Goal: Task Accomplishment & Management: Complete application form

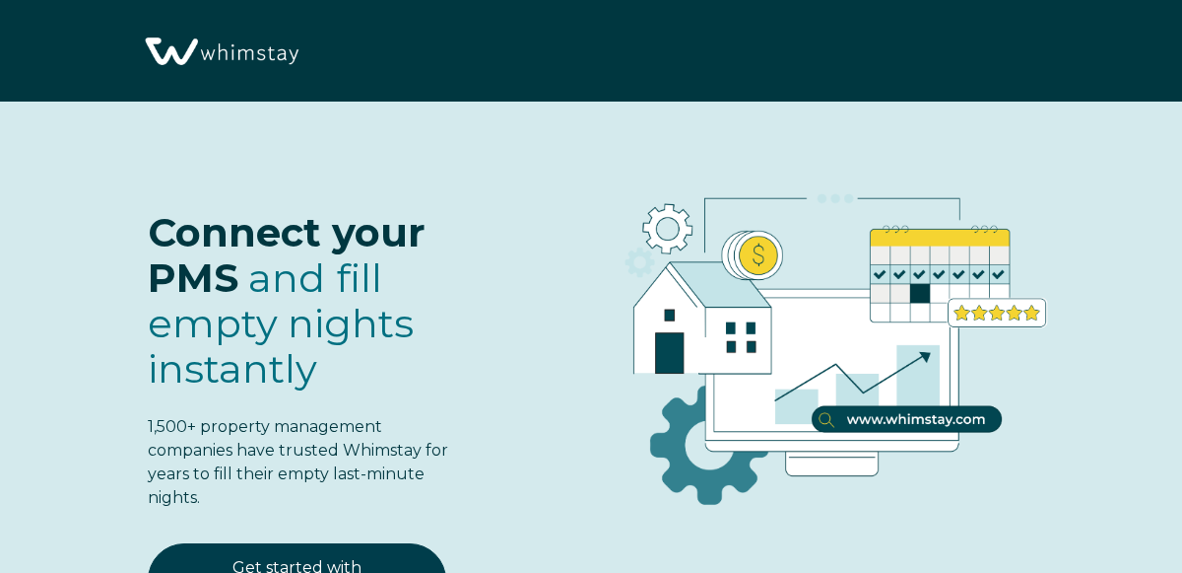
select select "US"
select select "Standard"
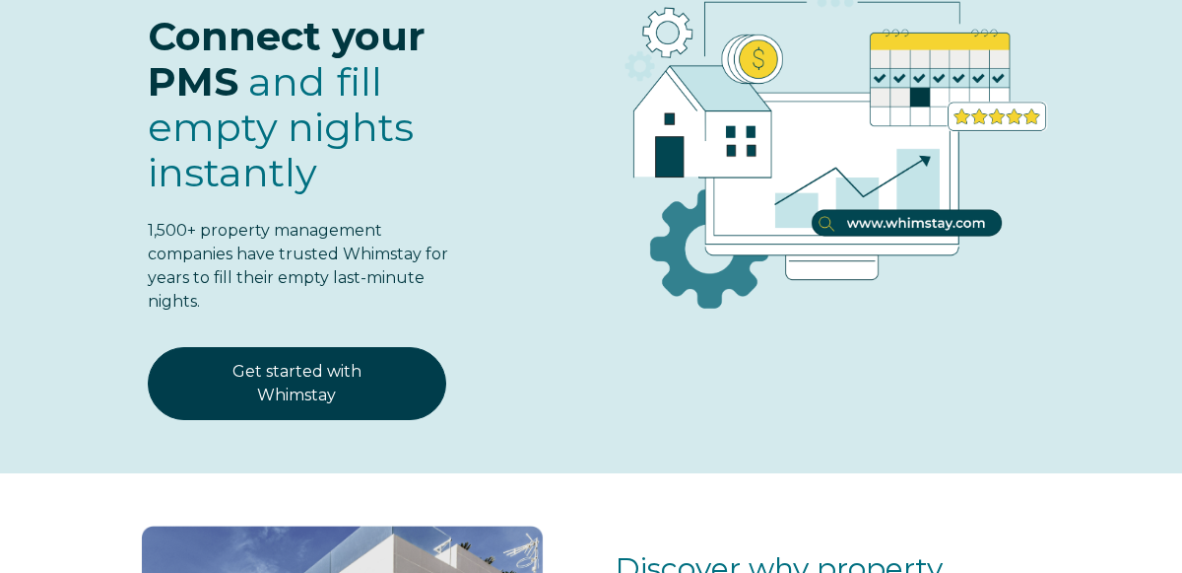
click at [302, 381] on link "Get started with Whimstay" at bounding box center [297, 383] width 299 height 73
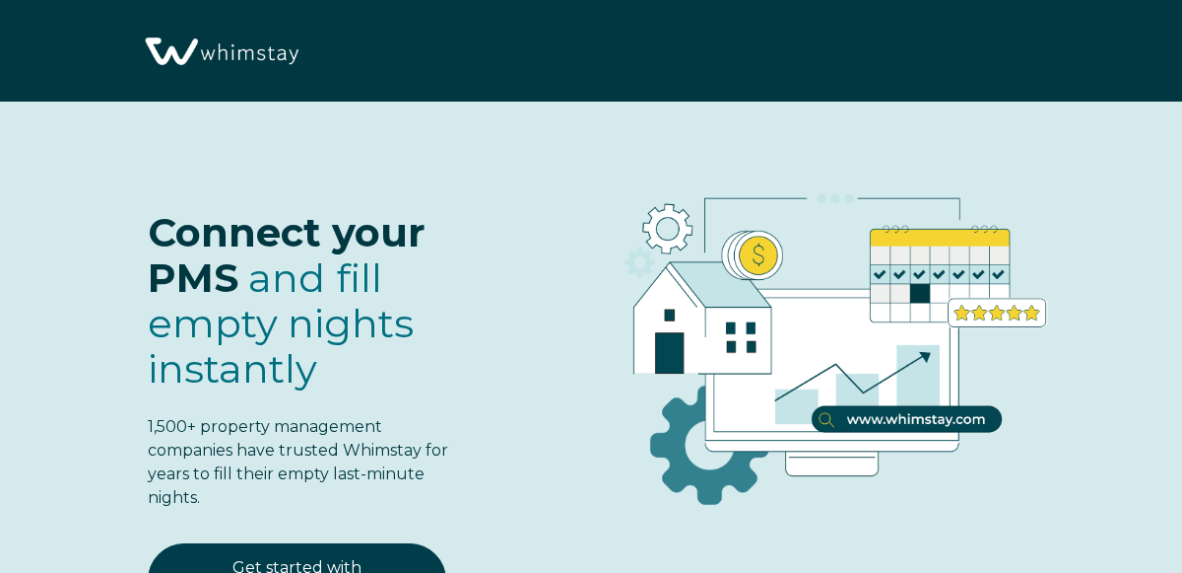
select select "US"
select select "Standard"
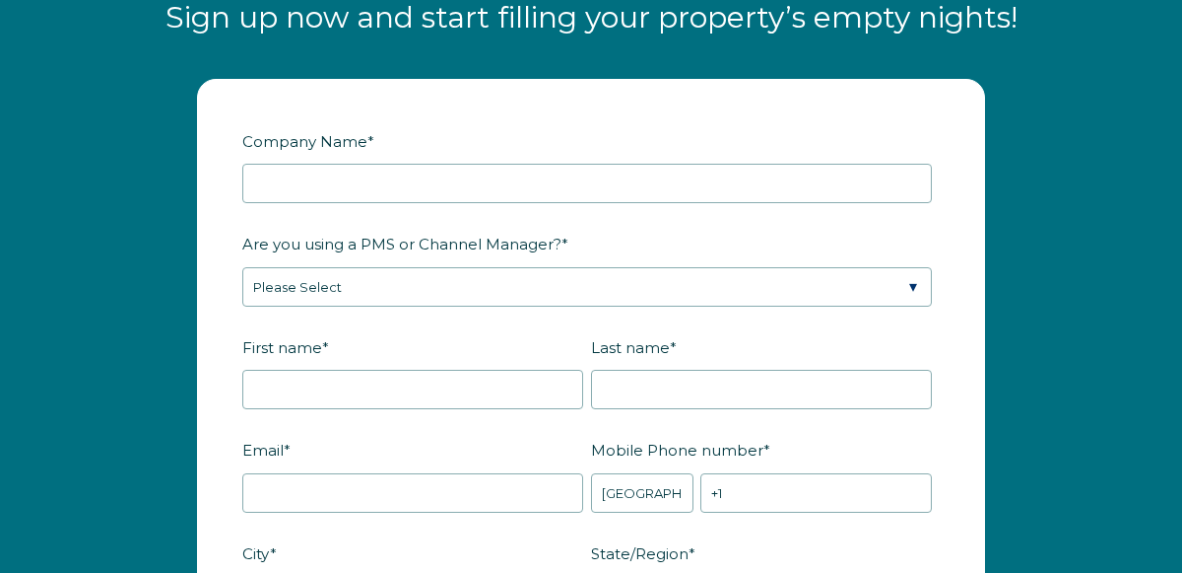
scroll to position [2343, 0]
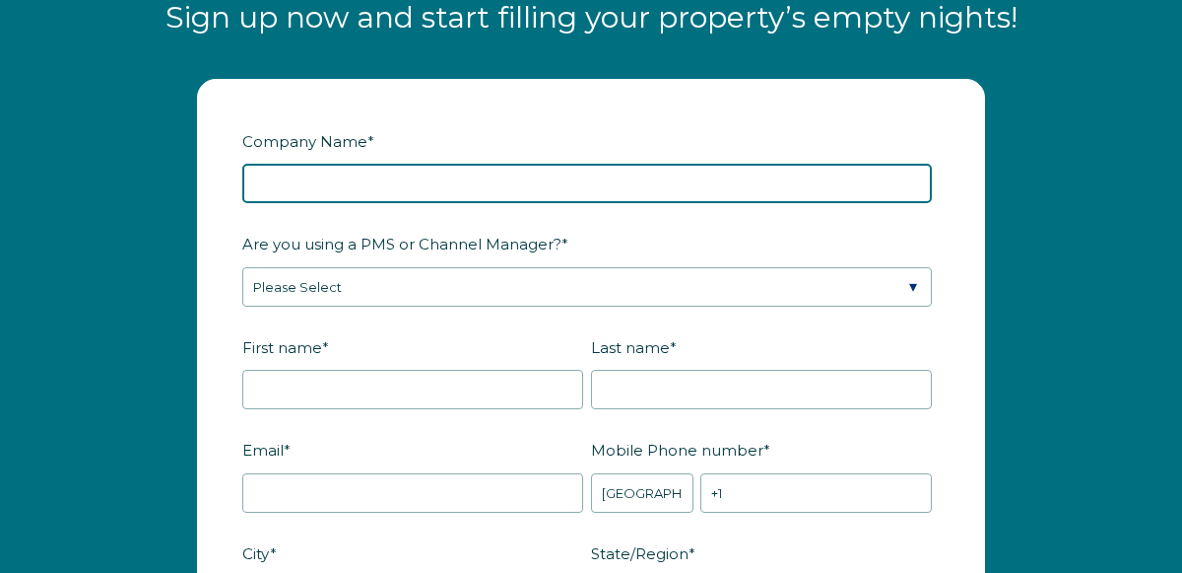
click at [357, 182] on input "Company Name *" at bounding box center [587, 183] width 690 height 39
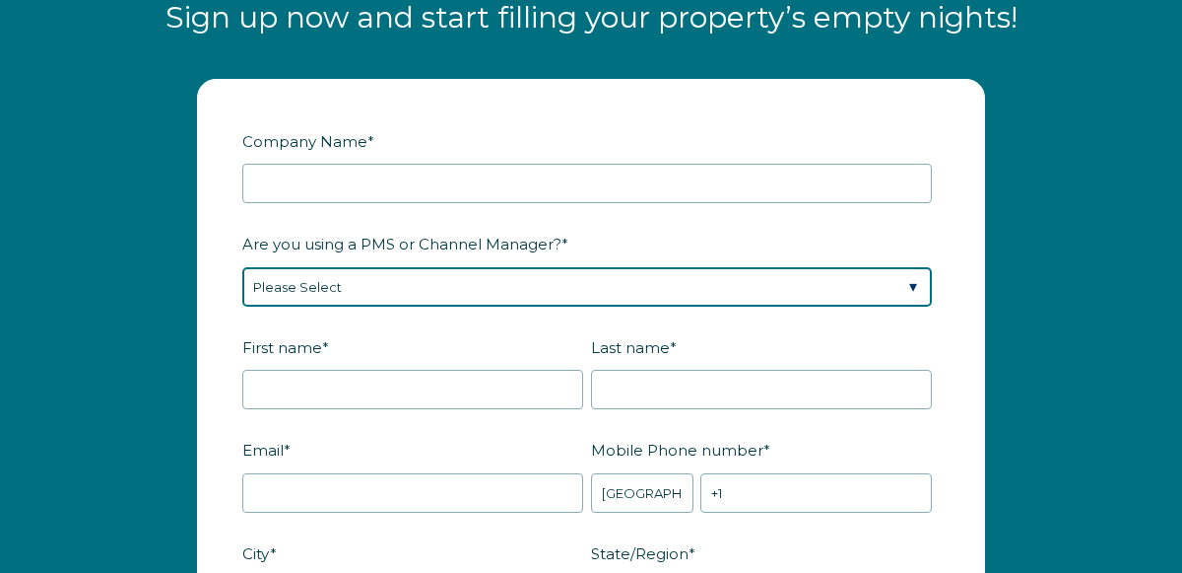
click at [863, 284] on div "Are you using a PMS or Channel Manager? * Please Select Barefoot BookingPal Boo…" at bounding box center [591, 267] width 698 height 80
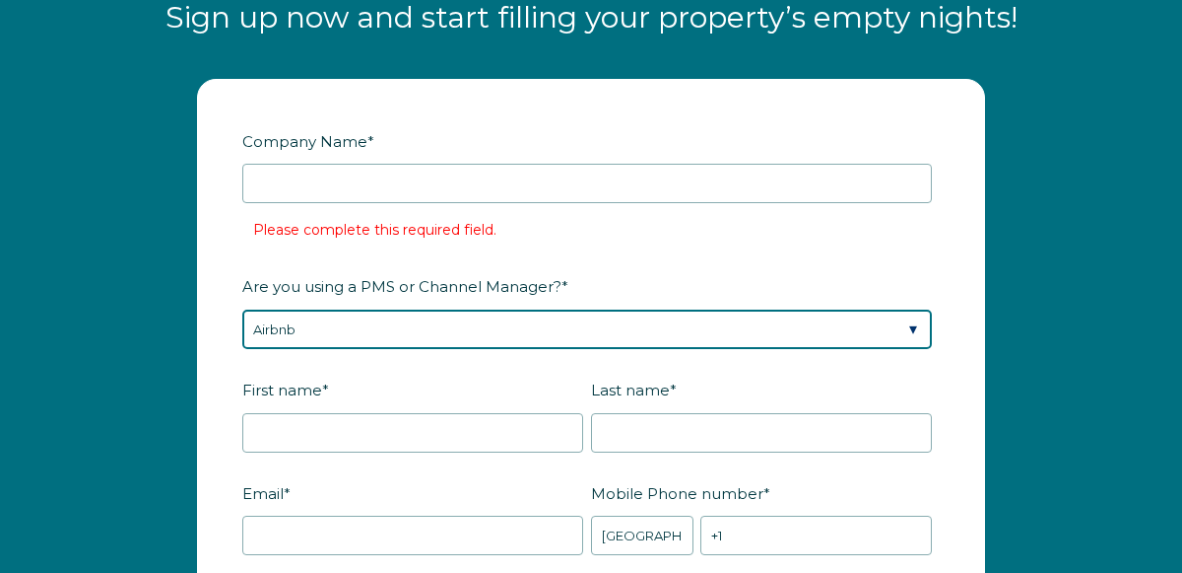
click at [242, 309] on select "Please Select Barefoot BookingPal Boost Brightside CiiRUS Escapia Guesty Hostaw…" at bounding box center [587, 328] width 690 height 39
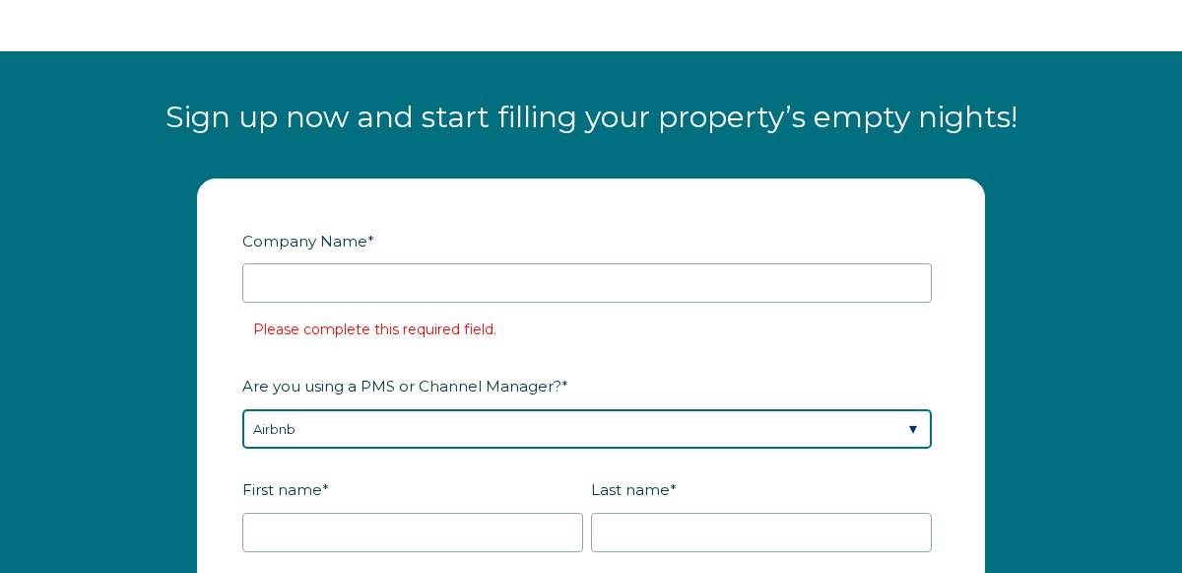
scroll to position [2245, 0]
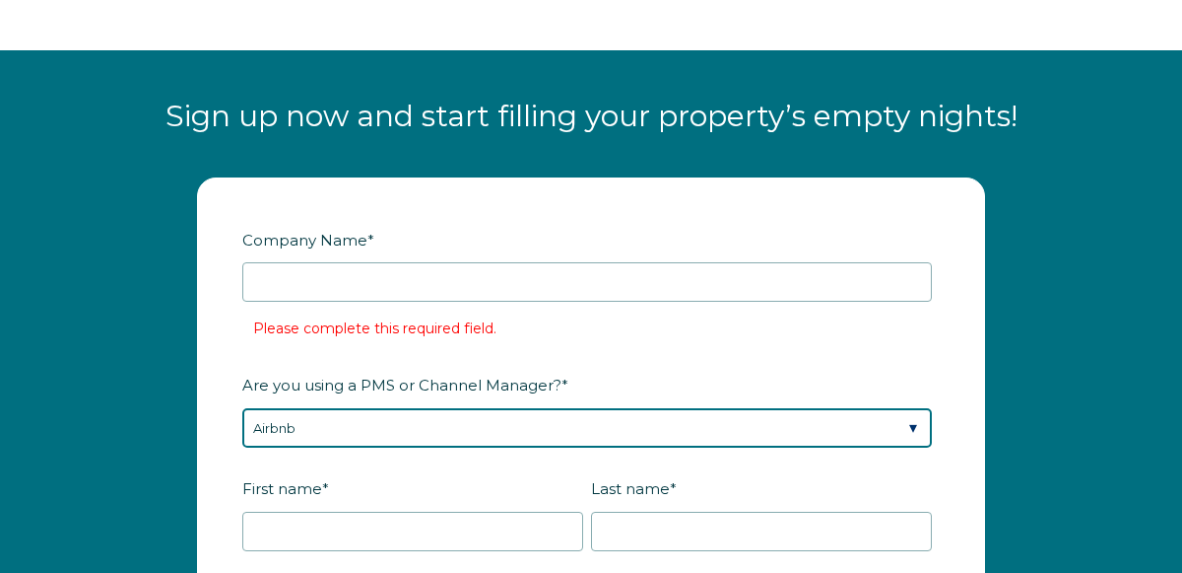
click at [797, 413] on select "Please Select Barefoot BookingPal Boost Brightside CiiRUS Escapia Guesty Hostaw…" at bounding box center [587, 427] width 690 height 39
select select "Not Listed"
click at [242, 408] on select "Please Select Barefoot BookingPal Boost Brightside CiiRUS Escapia Guesty Hostaw…" at bounding box center [587, 427] width 690 height 39
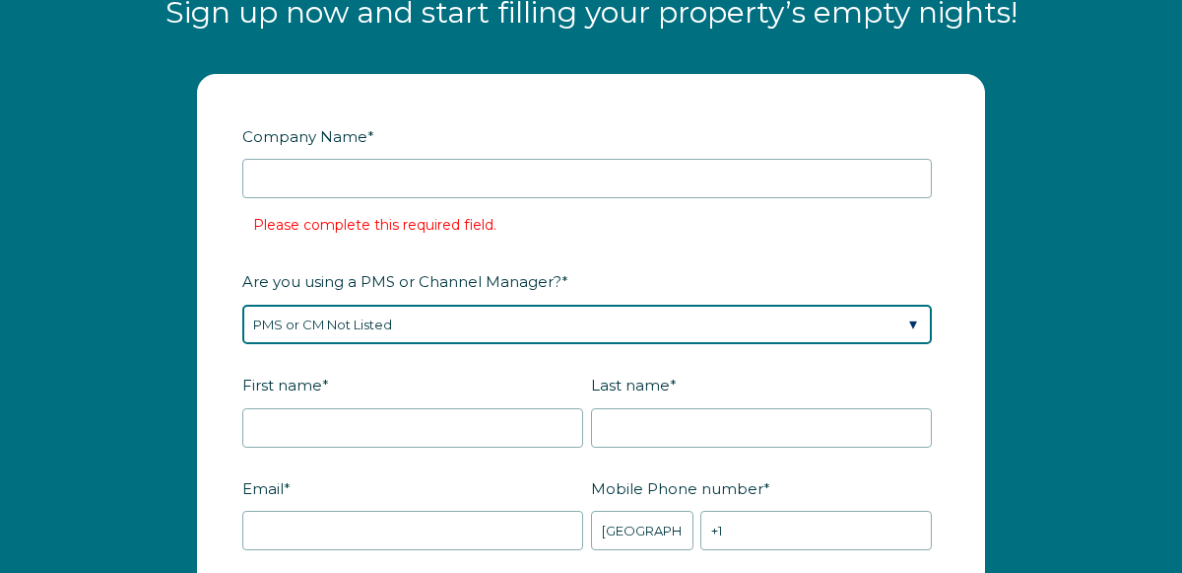
scroll to position [2338, 0]
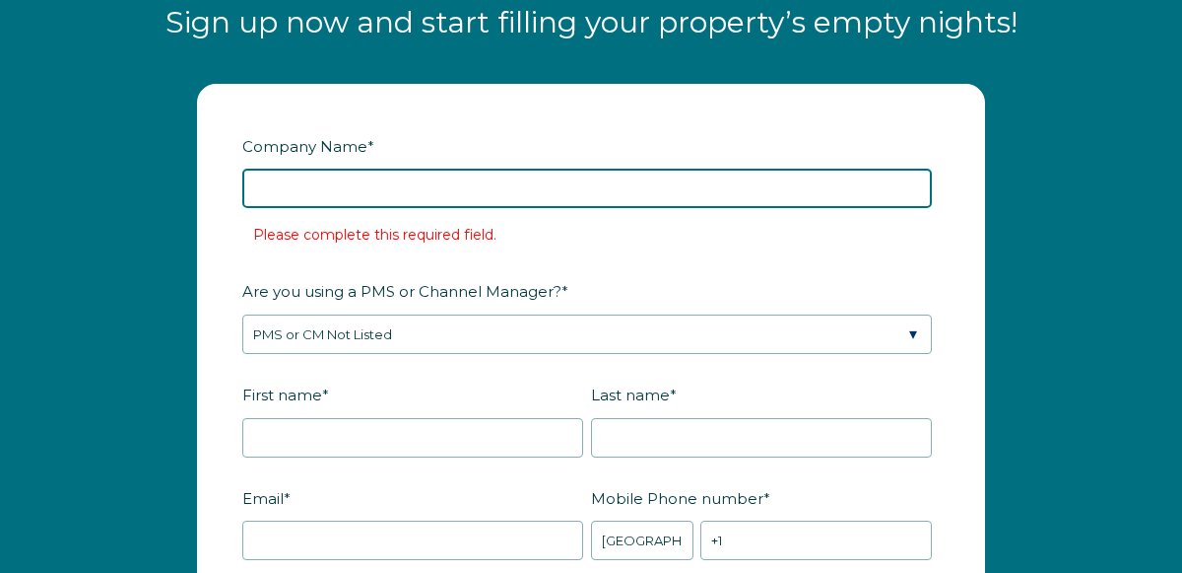
click at [729, 182] on input "Company Name *" at bounding box center [587, 188] width 690 height 39
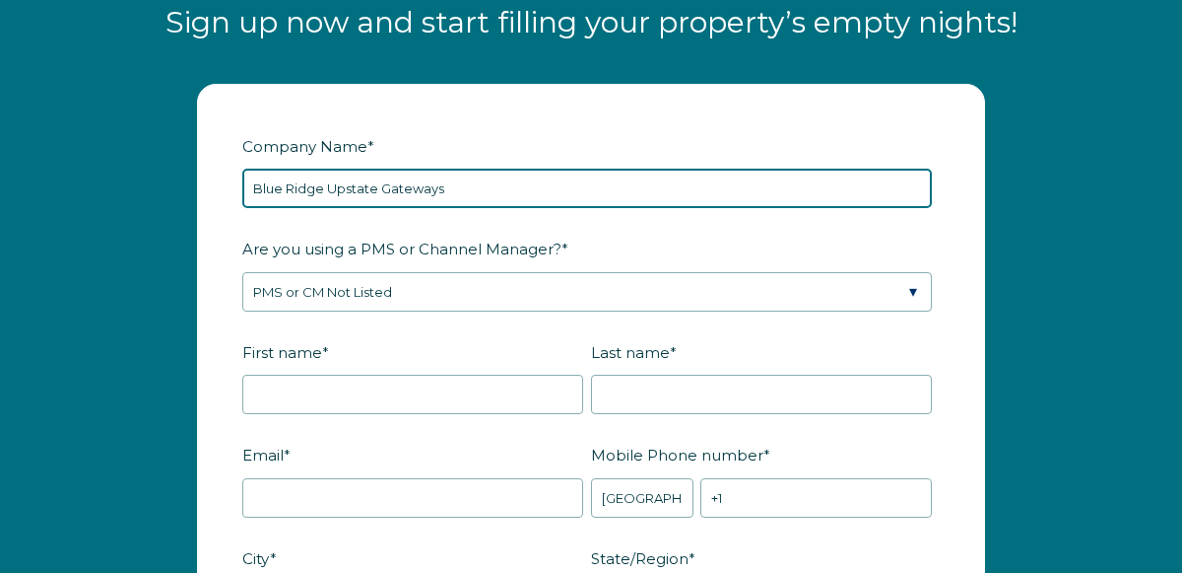
type input "Blue Ridge Upstate Gateways"
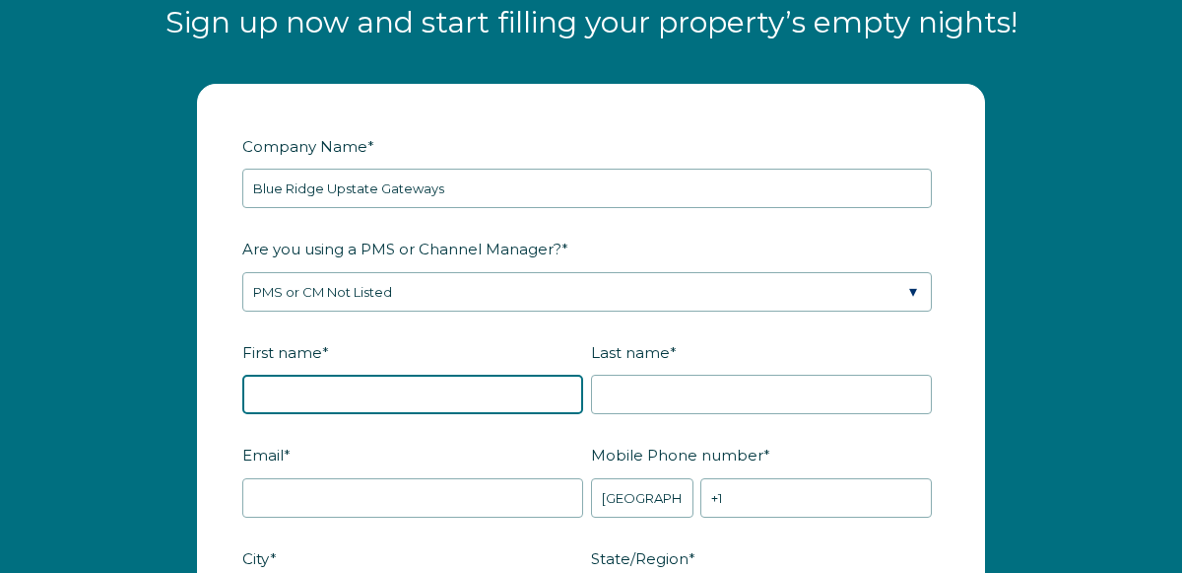
click at [464, 395] on input "First name *" at bounding box center [412, 393] width 341 height 39
type input "Stefania"
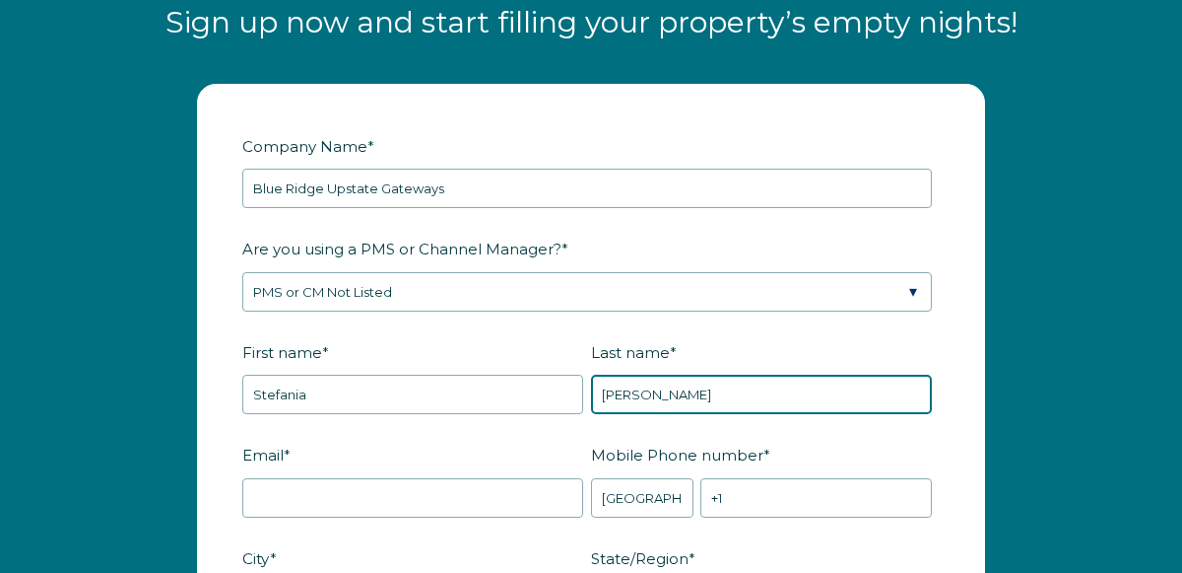
type input "[PERSON_NAME]"
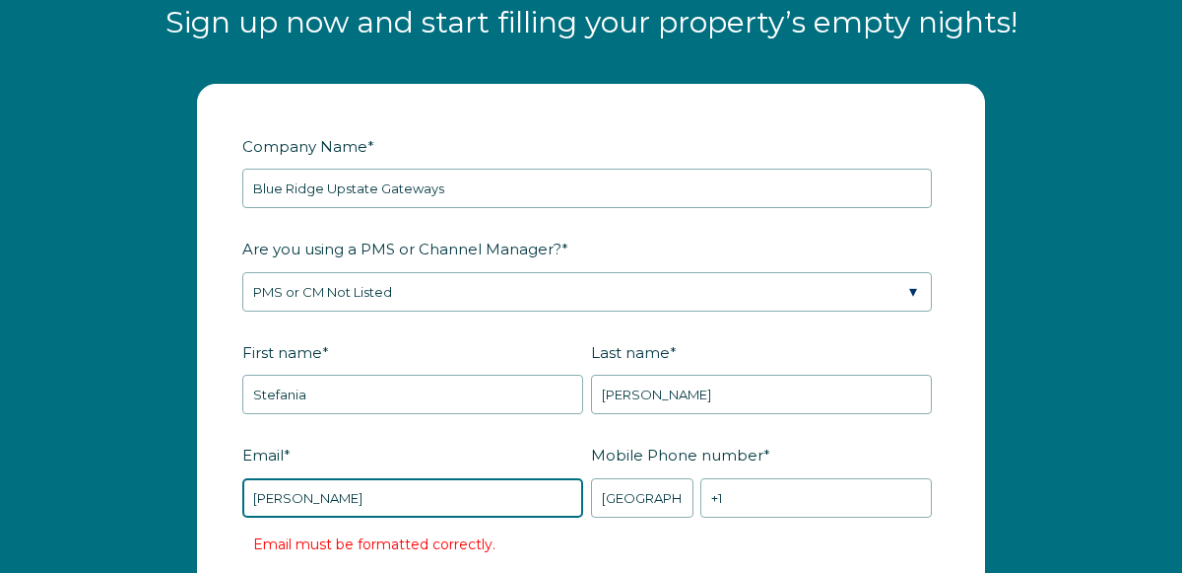
type input "[EMAIL_ADDRESS][DOMAIN_NAME]"
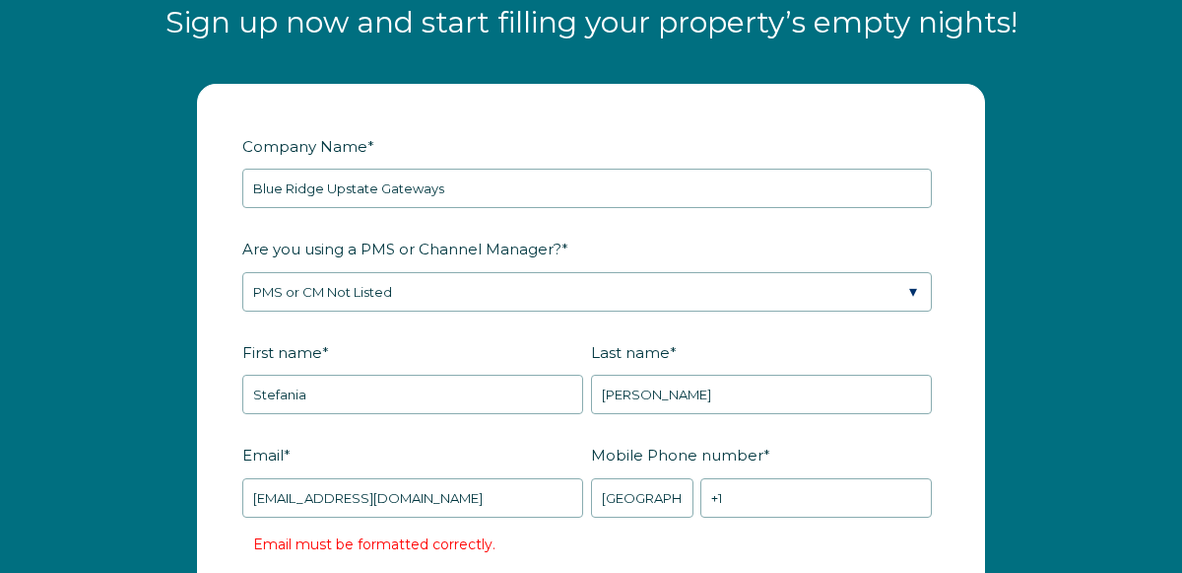
type input "[GEOGRAPHIC_DATA]"
type input "SC"
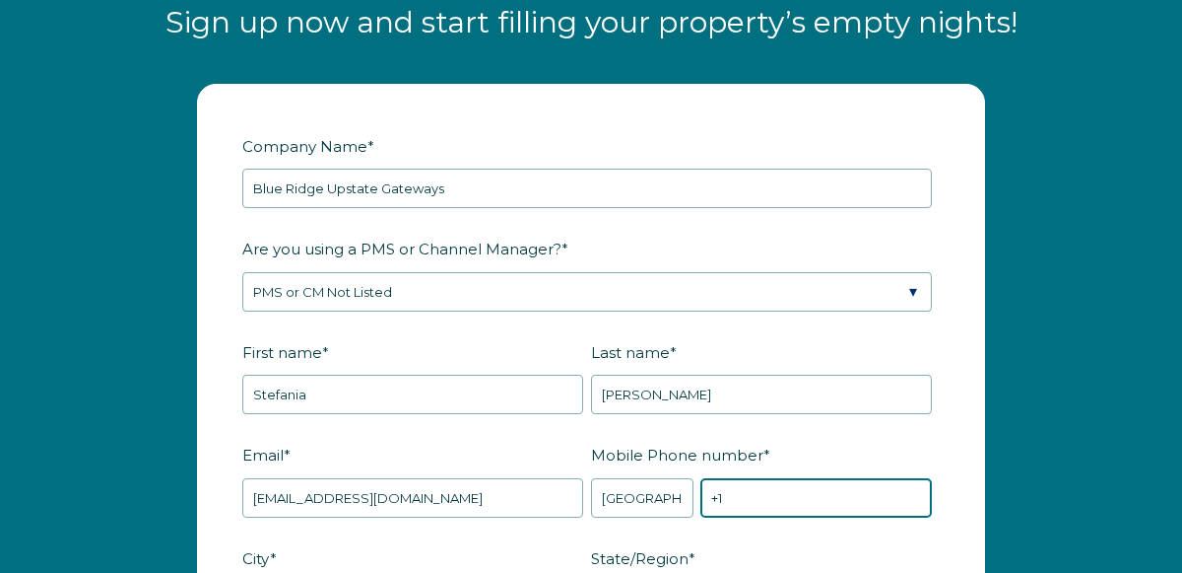
click at [779, 493] on input "+1" at bounding box center [817, 497] width 232 height 39
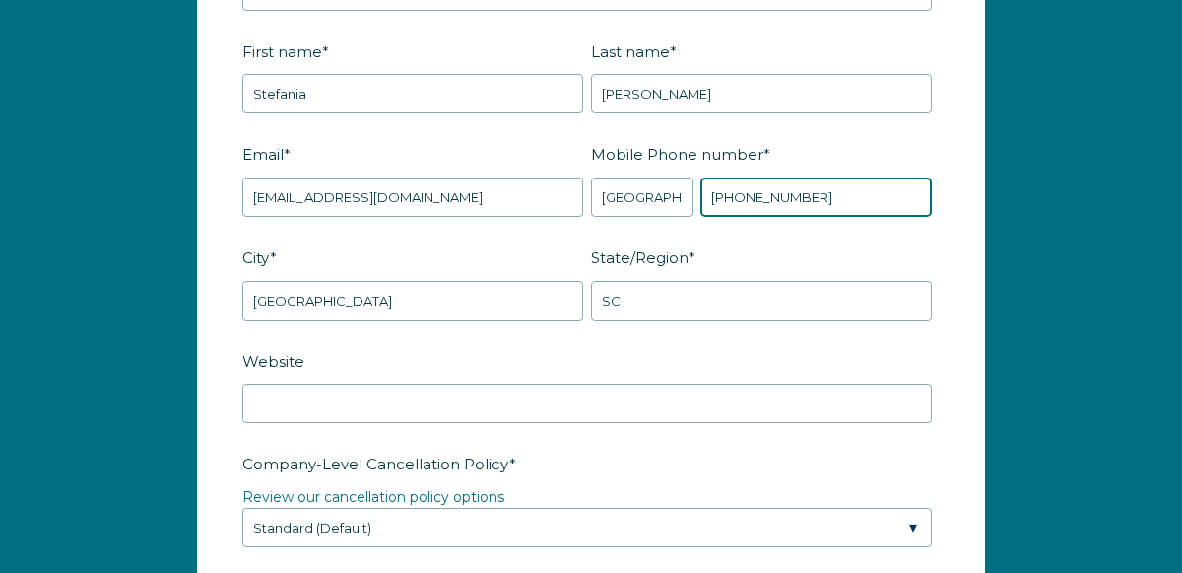
scroll to position [2644, 0]
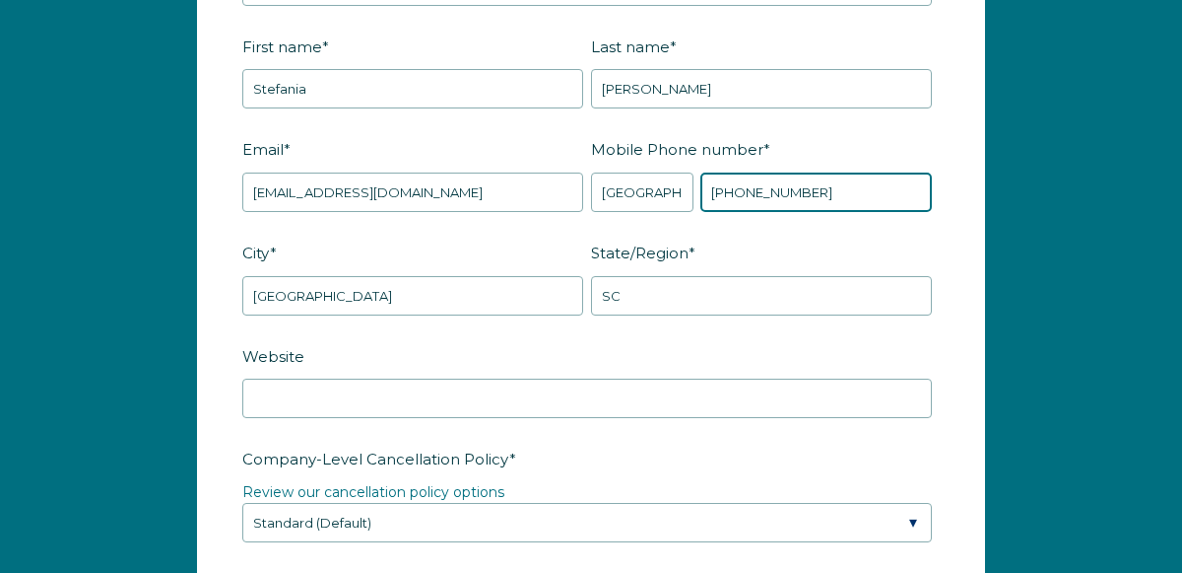
type input "[PHONE_NUMBER]"
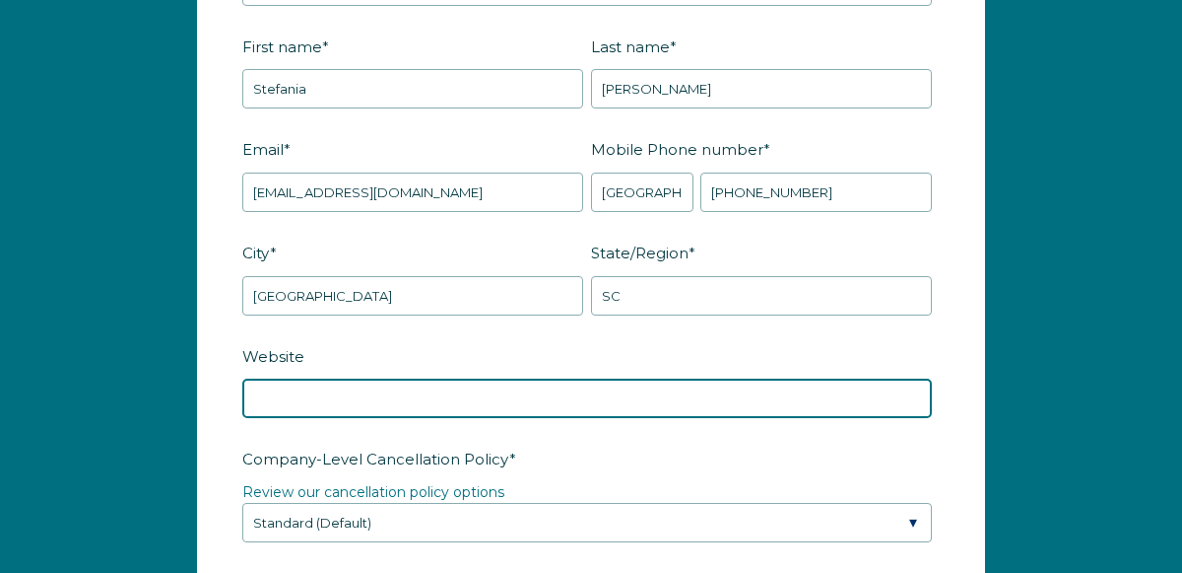
click at [683, 389] on input "Website" at bounding box center [587, 397] width 690 height 39
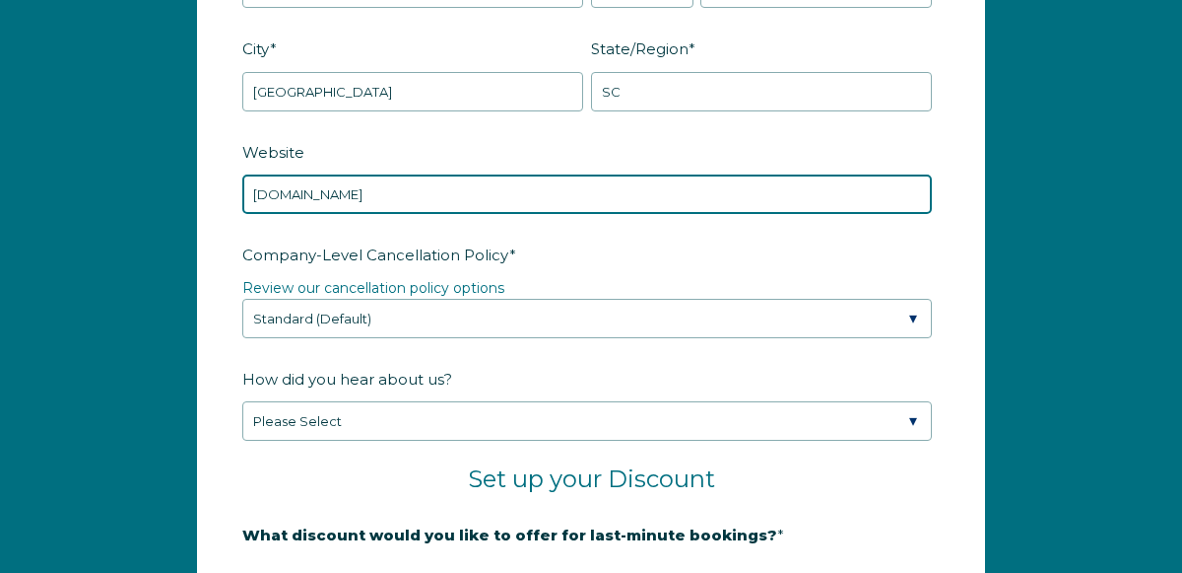
scroll to position [2849, 0]
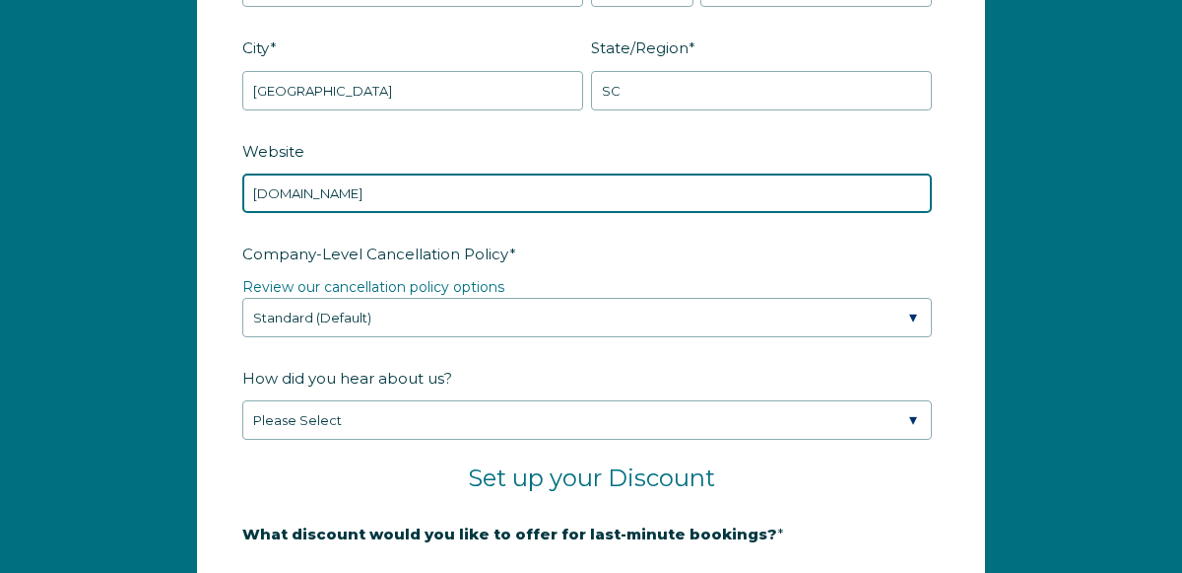
type input "[DOMAIN_NAME]"
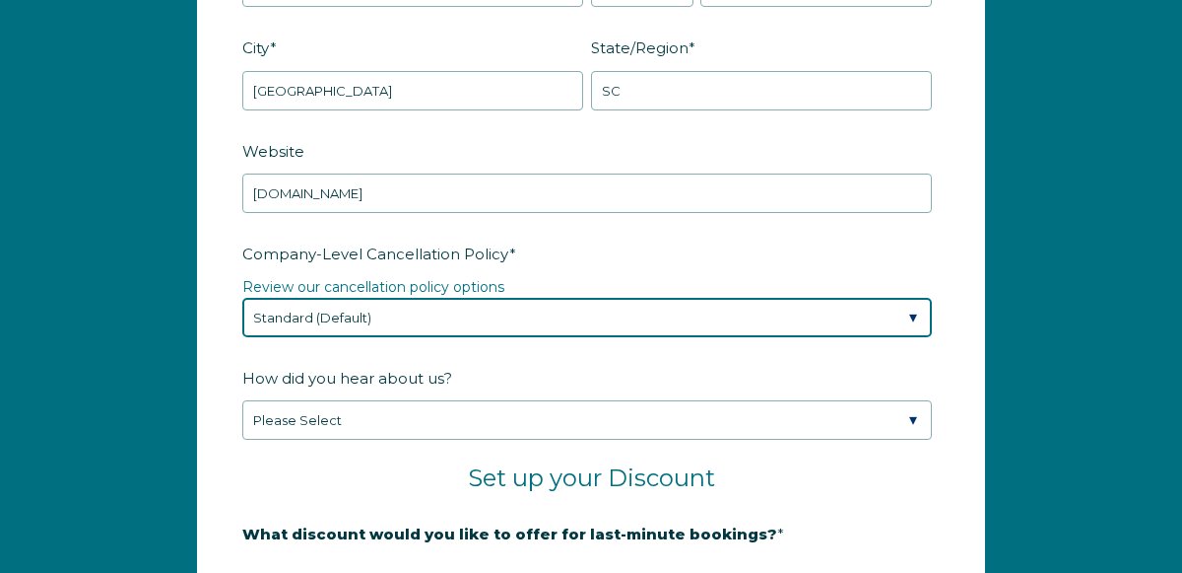
click at [688, 322] on select "Please Select Partial Standard (Default) Moderate Strict" at bounding box center [587, 317] width 690 height 39
select select "Strict"
click at [242, 298] on select "Please Select Partial Standard (Default) Moderate Strict" at bounding box center [587, 317] width 690 height 39
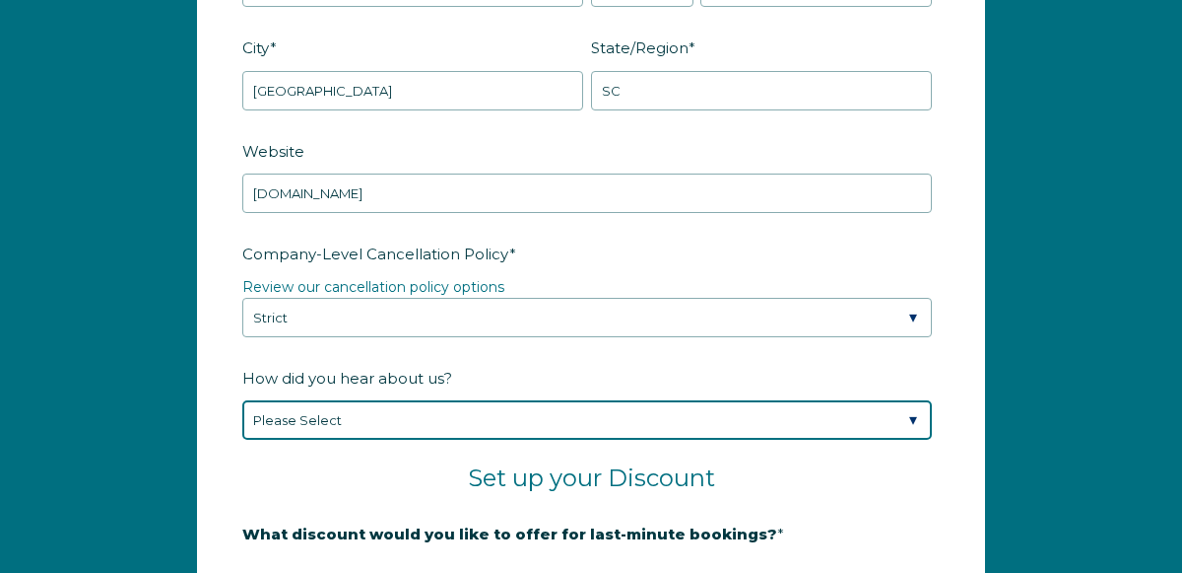
click at [667, 425] on select "Please Select Found Whimstay through a Google search Spoke to a Whimstay salesp…" at bounding box center [587, 419] width 690 height 39
select select "Marketing Email"
click at [242, 400] on select "Please Select Found Whimstay through a Google search Spoke to a Whimstay salesp…" at bounding box center [587, 419] width 690 height 39
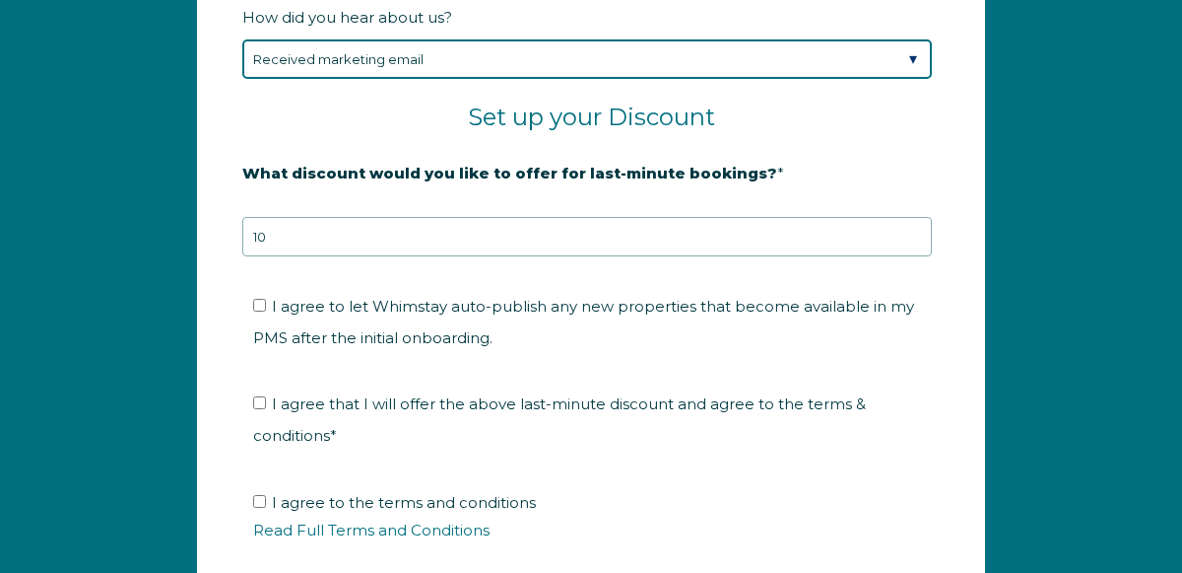
scroll to position [3213, 0]
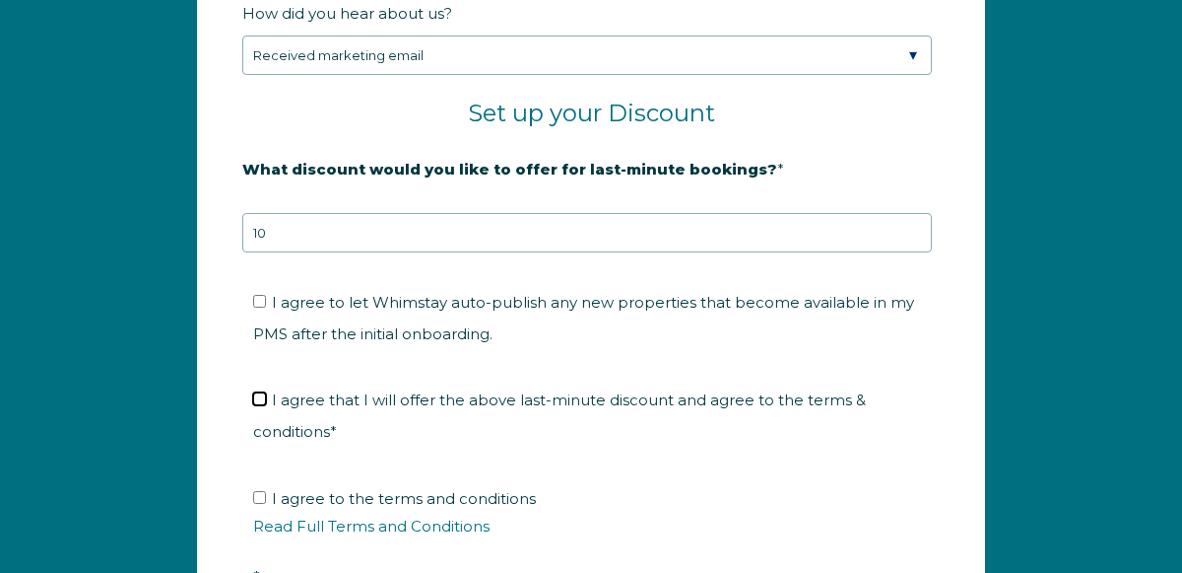
click at [259, 392] on input "I agree that I will offer the above last-minute discount and agree to the terms…" at bounding box center [259, 398] width 13 height 13
checkbox input "true"
click at [279, 516] on link "Read Full Terms and Conditions" at bounding box center [371, 525] width 236 height 19
